Goal: Navigation & Orientation: Understand site structure

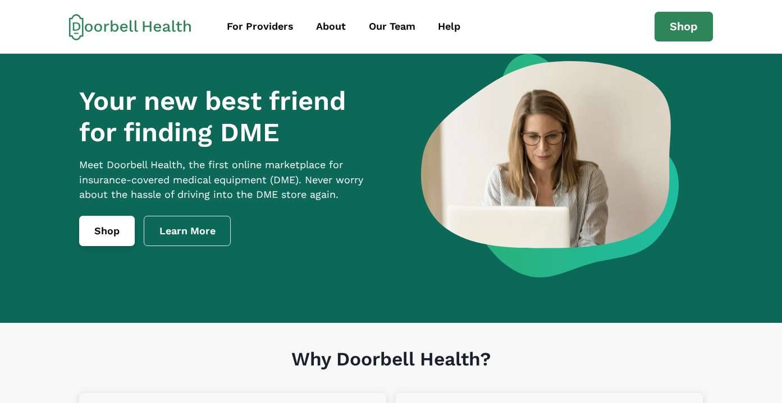
click at [117, 243] on link "Shop" at bounding box center [107, 231] width 56 height 30
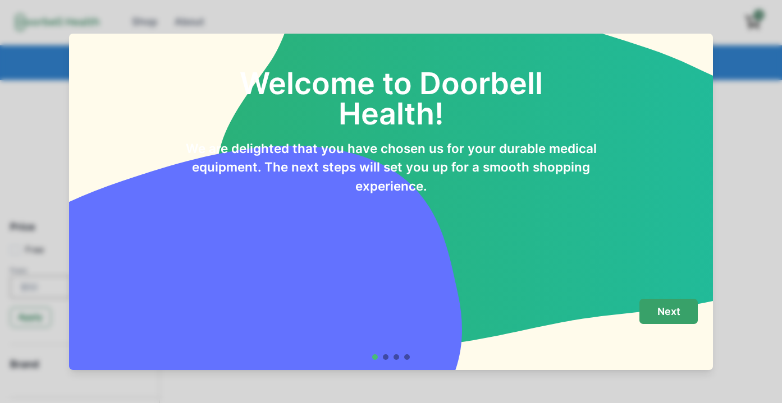
click at [677, 314] on p "Next" at bounding box center [668, 312] width 23 height 12
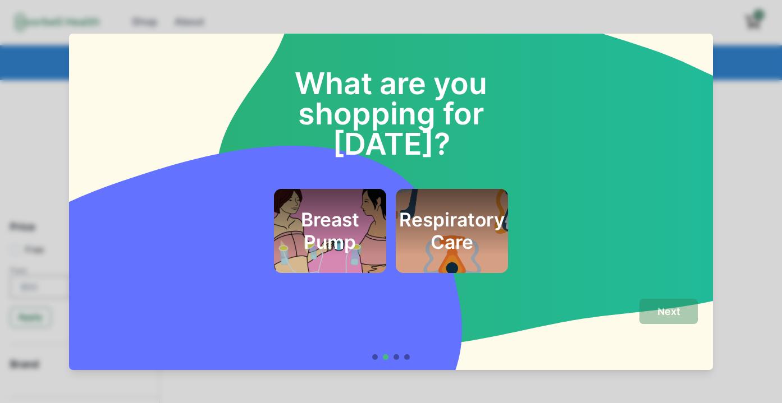
click at [744, 176] on div "What are you shopping for [DATE]? Breast Pump Respiratory Care Next" at bounding box center [391, 201] width 782 height 403
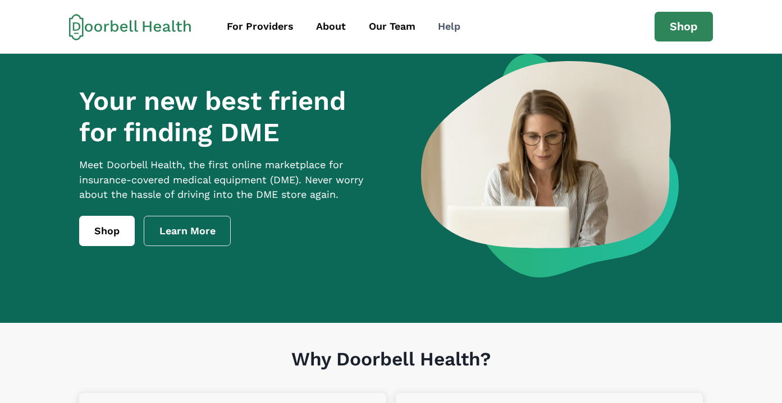
click at [450, 27] on div "Help" at bounding box center [449, 26] width 22 height 15
click at [392, 28] on div "Our Team" at bounding box center [392, 26] width 47 height 15
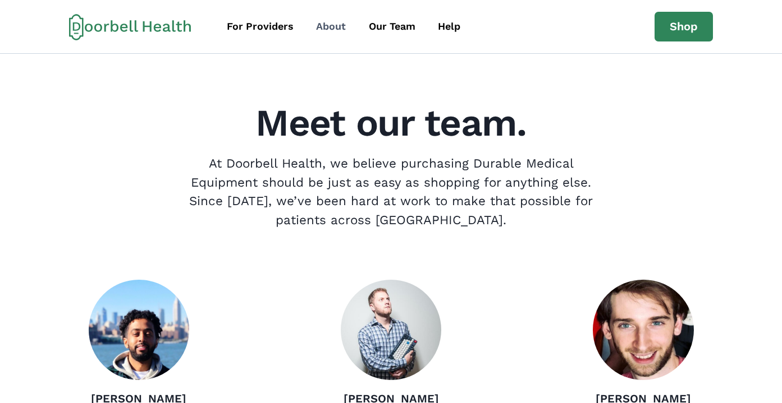
click at [332, 30] on div "About" at bounding box center [331, 26] width 30 height 15
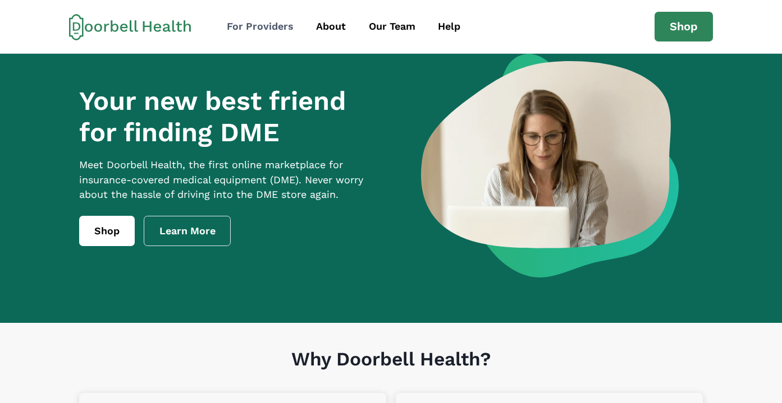
click at [254, 29] on div "For Providers" at bounding box center [260, 26] width 67 height 15
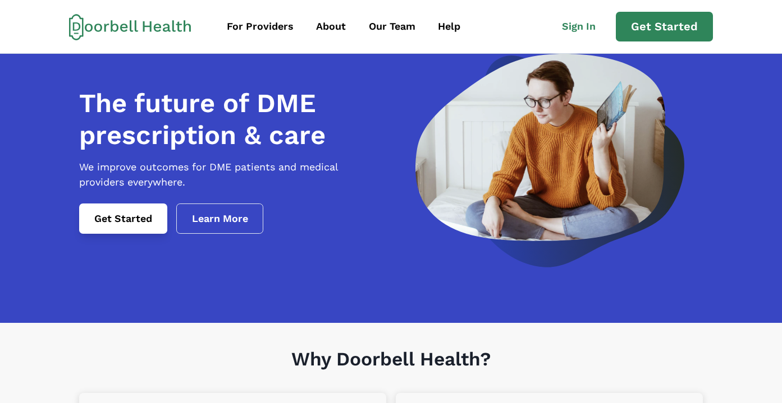
click at [130, 233] on link "Get Started" at bounding box center [123, 219] width 88 height 30
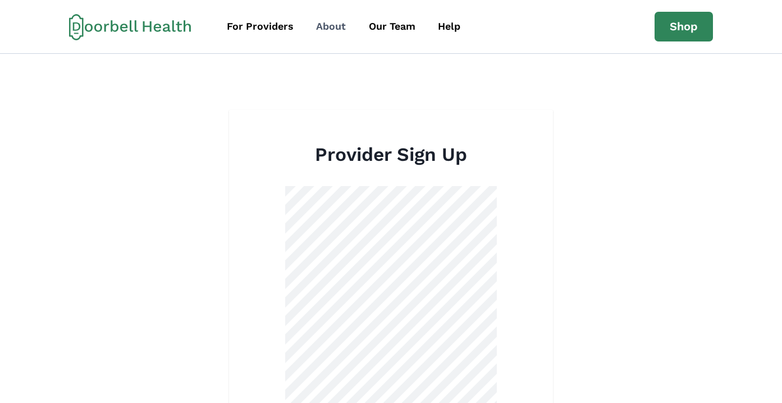
click at [331, 28] on div "About" at bounding box center [331, 26] width 30 height 15
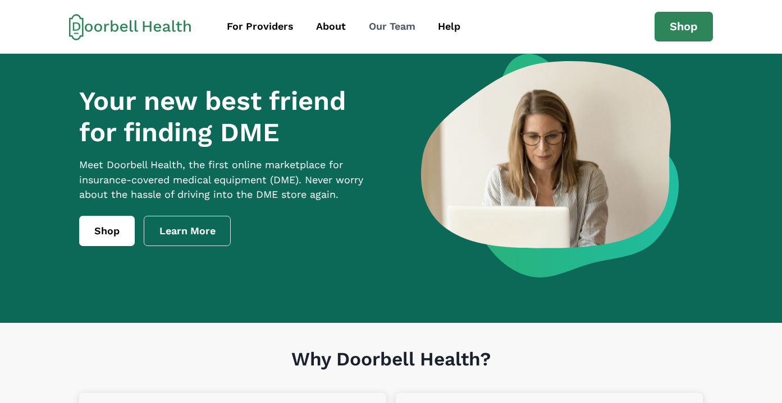
click at [398, 25] on div "Our Team" at bounding box center [392, 26] width 47 height 15
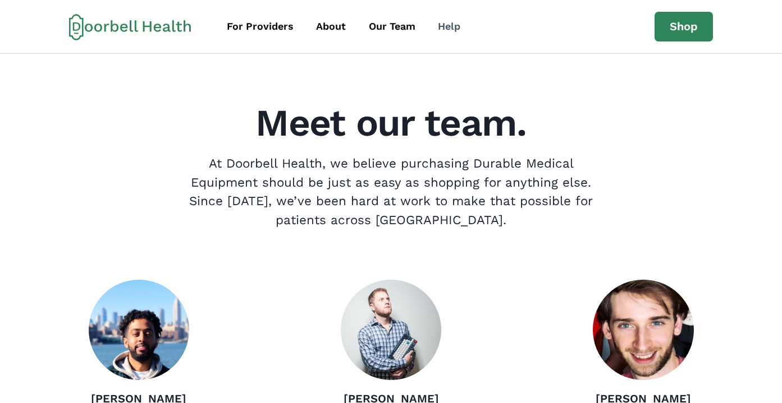
click at [448, 26] on div "Help" at bounding box center [449, 26] width 22 height 15
